Goal: Task Accomplishment & Management: Use online tool/utility

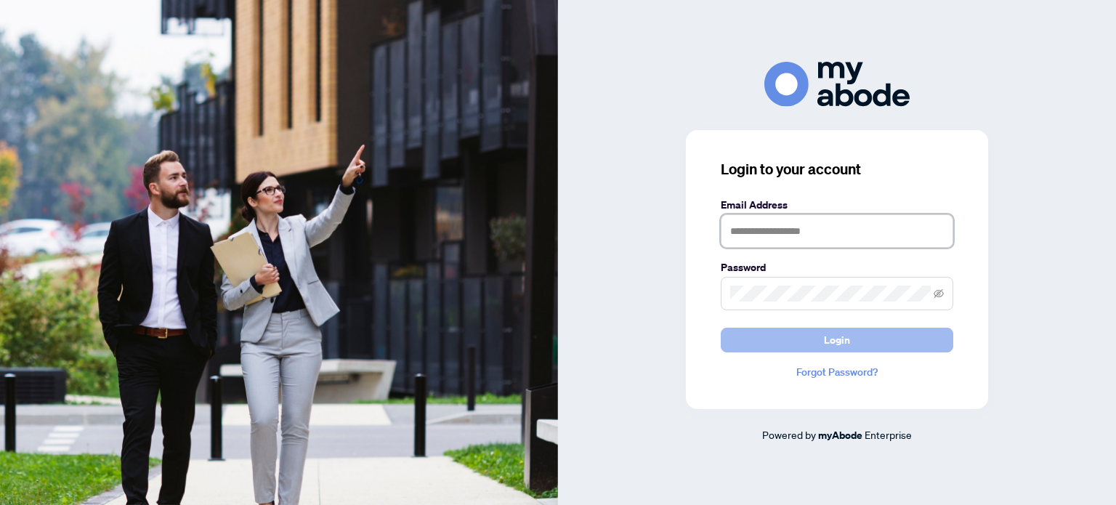
type input "**********"
click at [776, 336] on button "Login" at bounding box center [837, 340] width 233 height 25
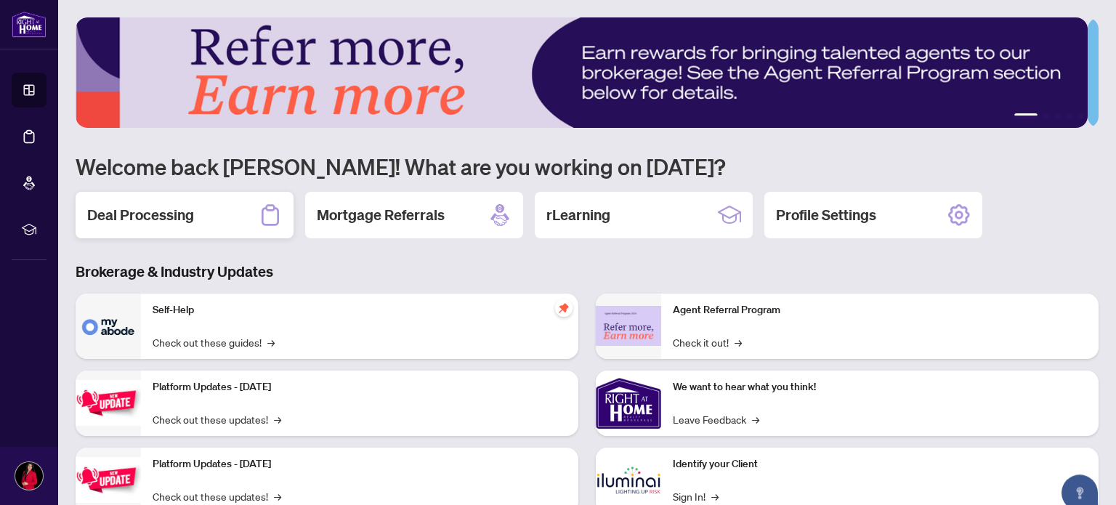
click at [139, 206] on h2 "Deal Processing" at bounding box center [140, 215] width 107 height 20
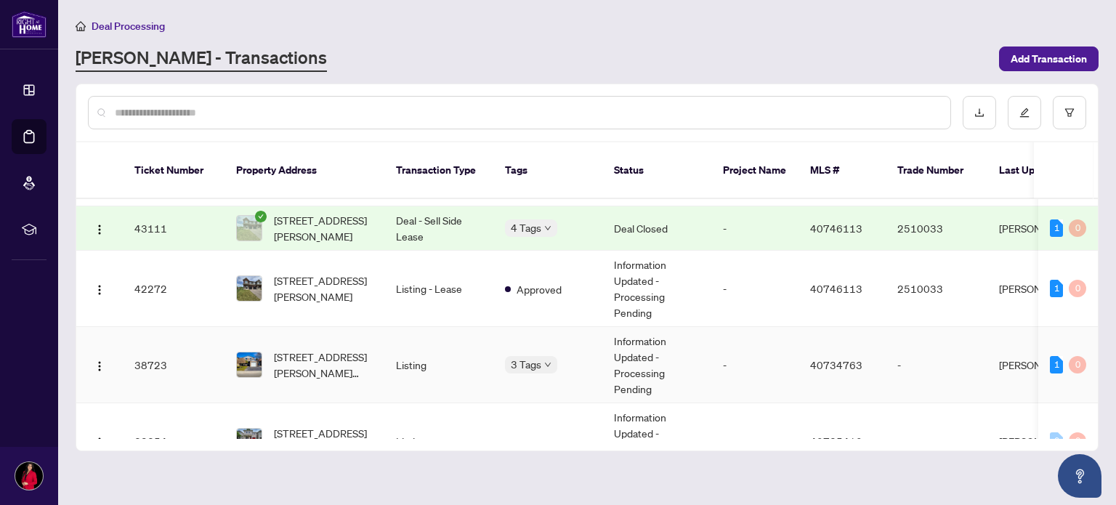
scroll to position [218, 0]
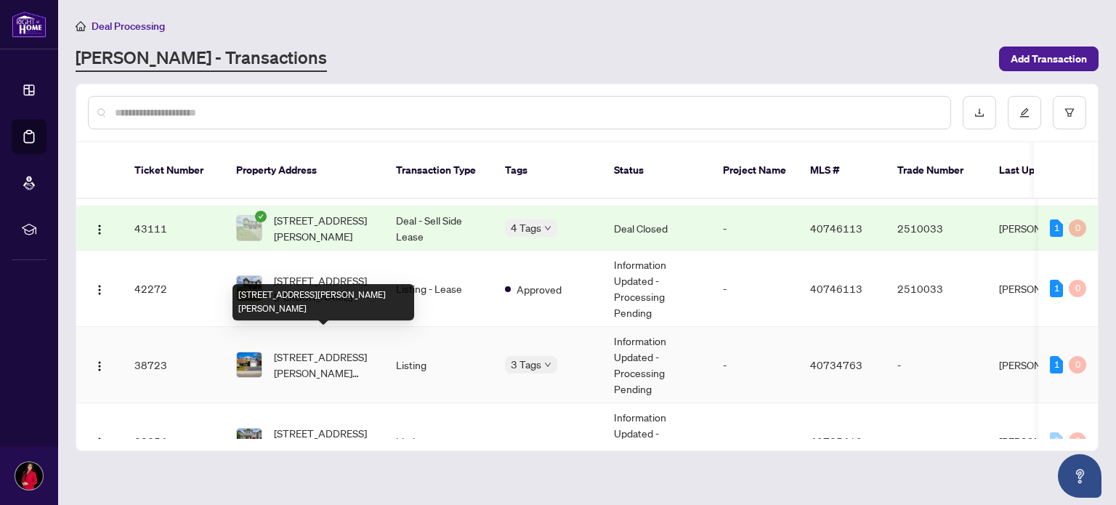
click at [305, 350] on span "535 Upper Horning Road, Hamilton, ON L9C 7P7, Canada" at bounding box center [323, 365] width 99 height 32
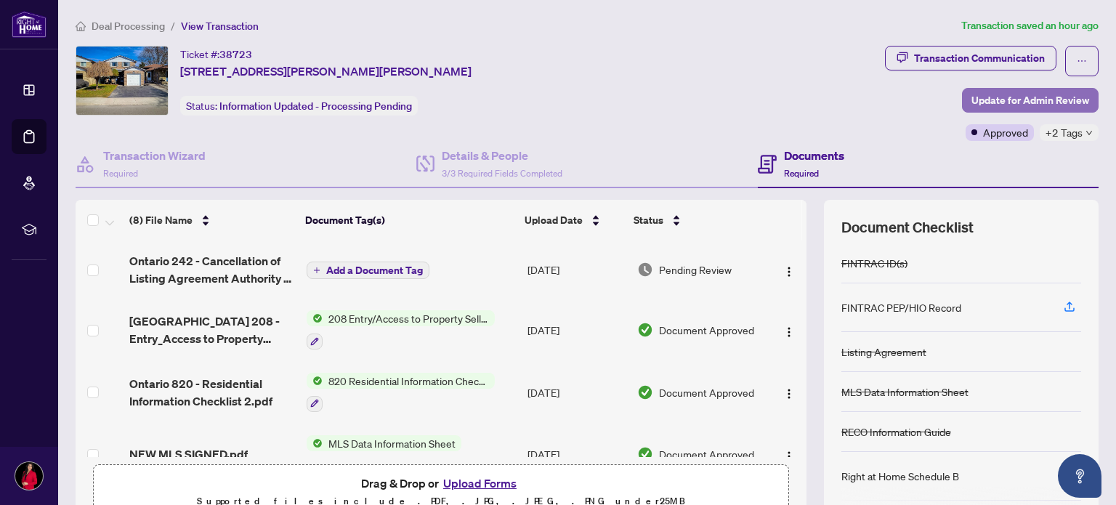
click at [1018, 97] on span "Update for Admin Review" at bounding box center [1031, 100] width 118 height 23
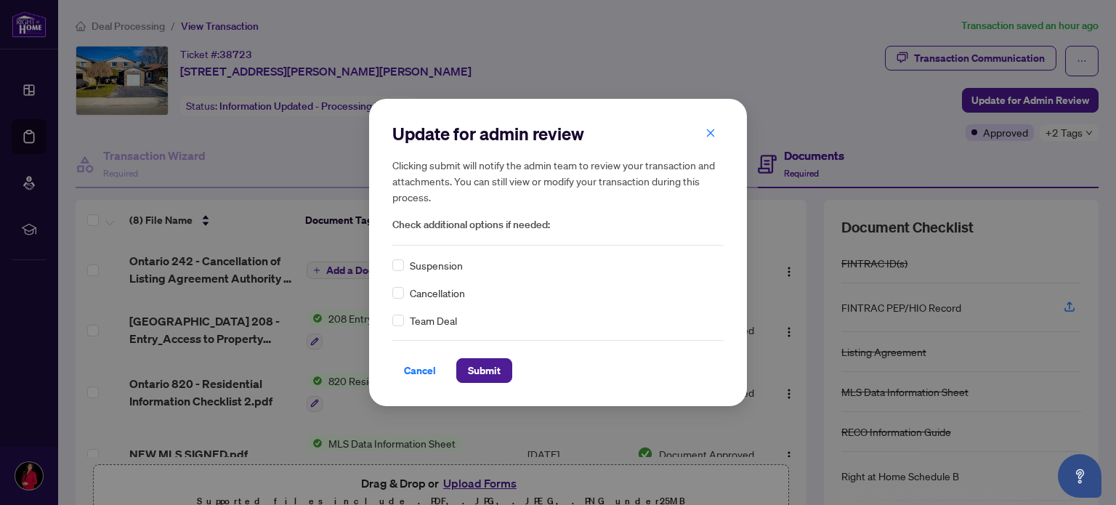
click at [392, 291] on div "Update for admin review Clicking submit will notify the admin team to review yo…" at bounding box center [558, 252] width 378 height 307
click at [422, 376] on span "Cancel" at bounding box center [420, 370] width 32 height 23
